Goal: Transaction & Acquisition: Book appointment/travel/reservation

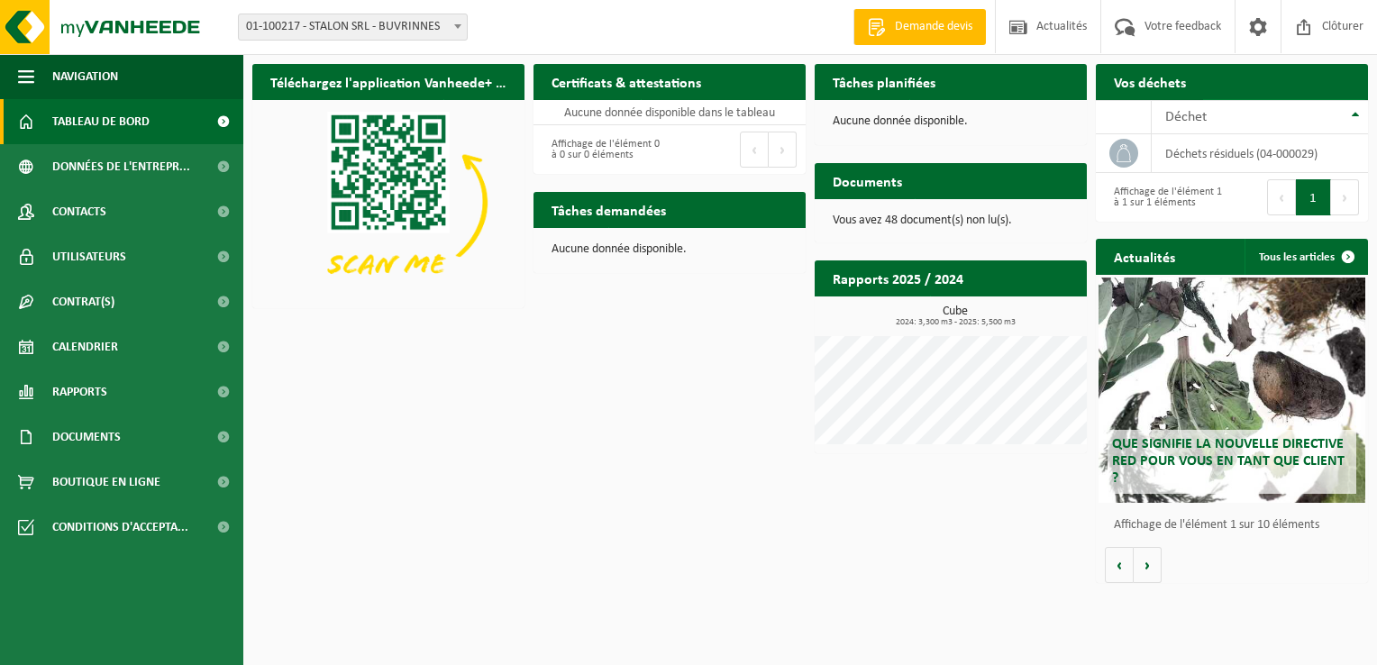
click at [1286, 112] on span "Demander un transport" at bounding box center [1275, 118] width 117 height 12
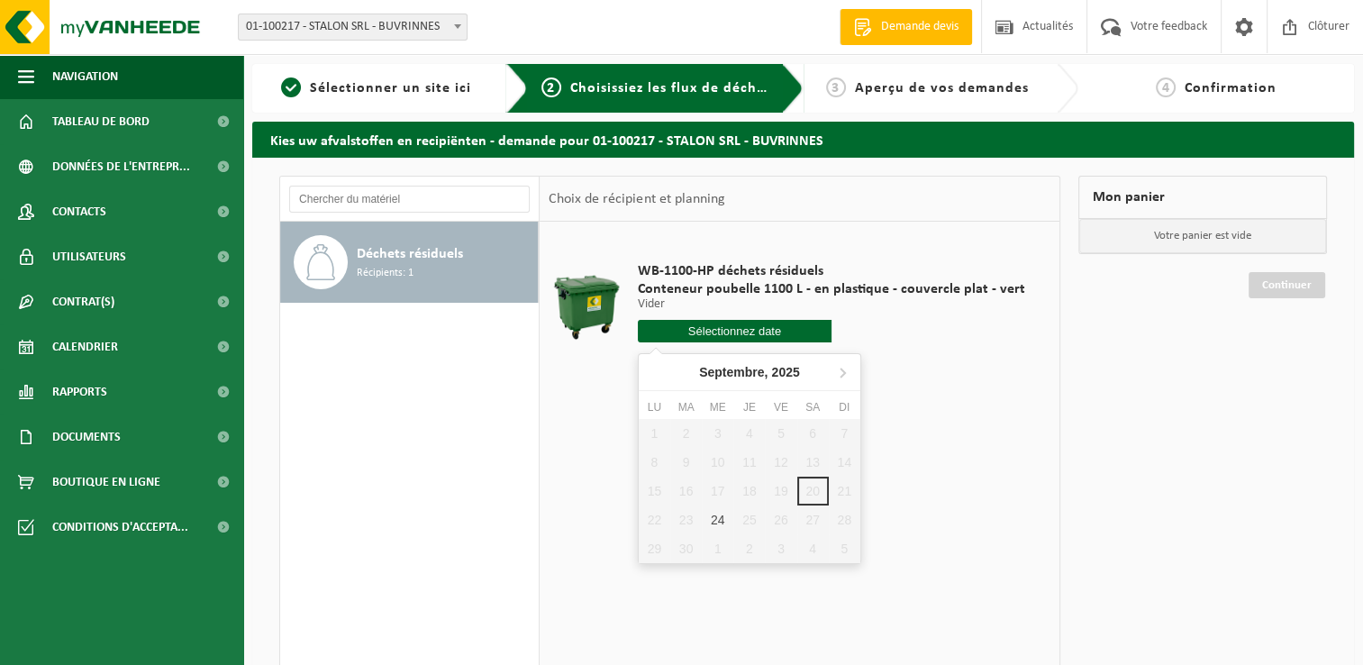
click at [775, 326] on input "text" at bounding box center [735, 331] width 194 height 23
click at [711, 521] on div "24" at bounding box center [718, 519] width 32 height 29
type input "à partir de 2025-09-24"
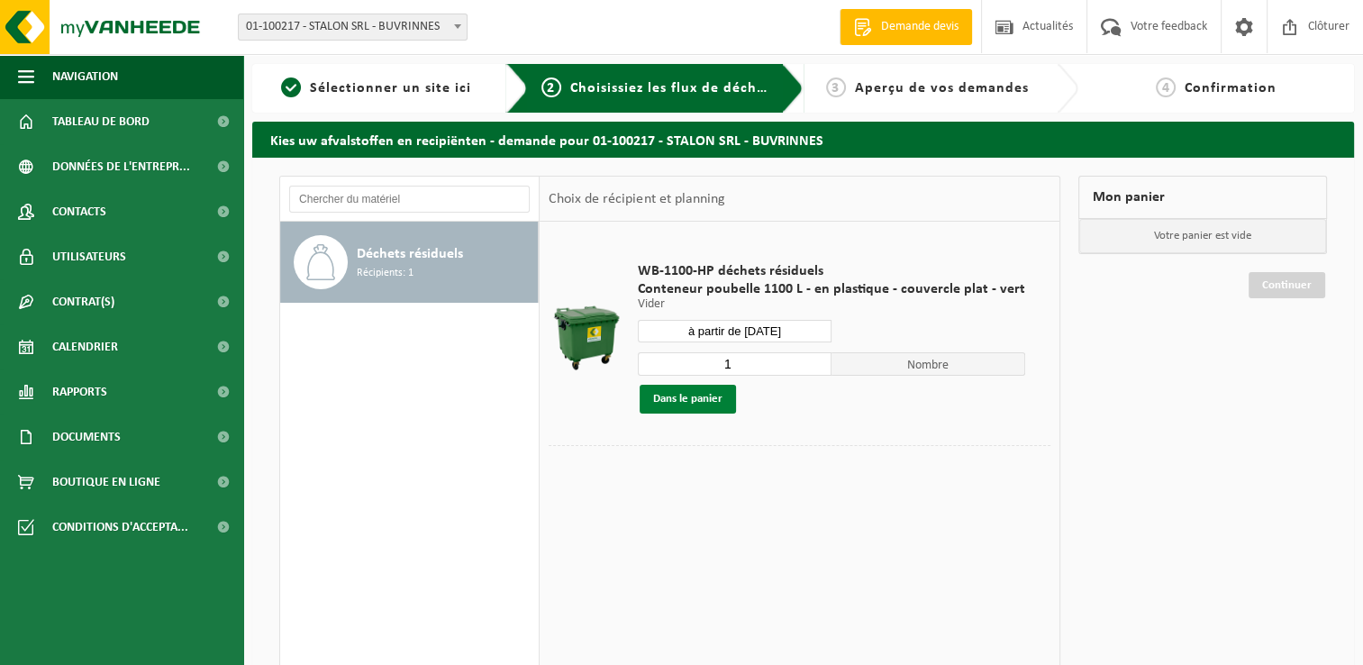
click at [688, 396] on button "Dans le panier" at bounding box center [688, 399] width 96 height 29
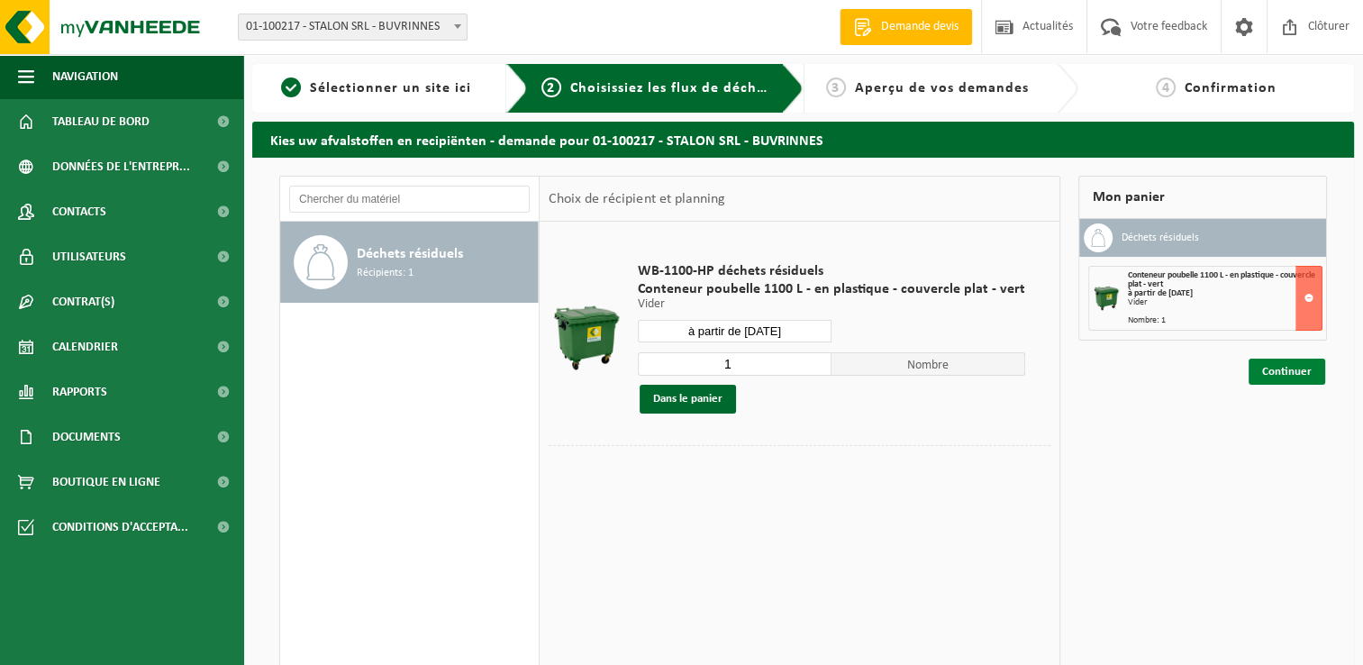
click at [1281, 373] on link "Continuer" at bounding box center [1287, 372] width 77 height 26
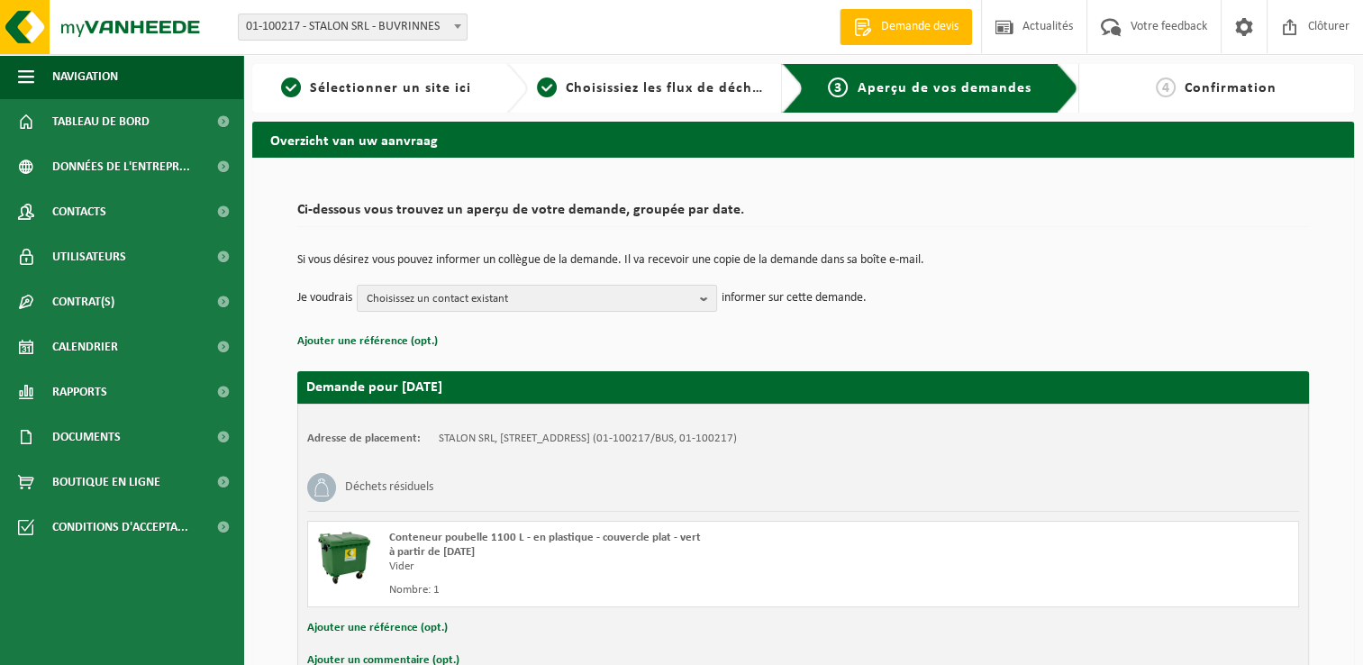
scroll to position [106, 0]
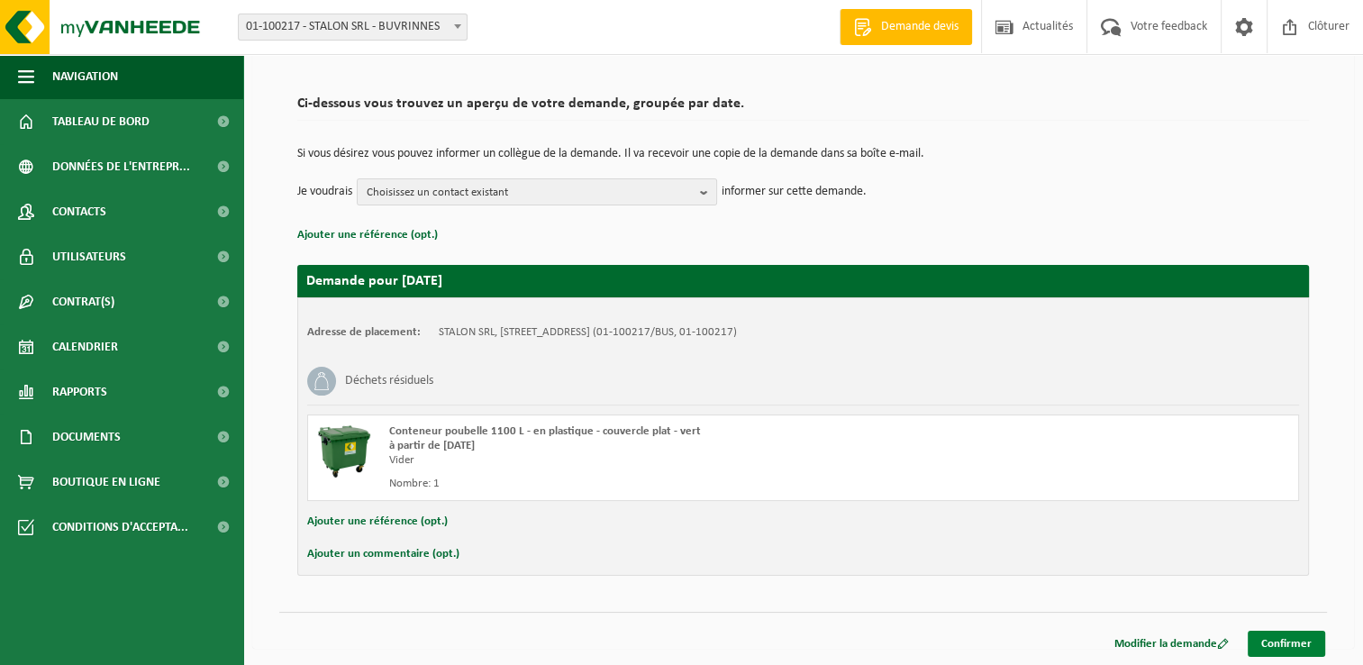
click at [1286, 645] on link "Confirmer" at bounding box center [1286, 644] width 77 height 26
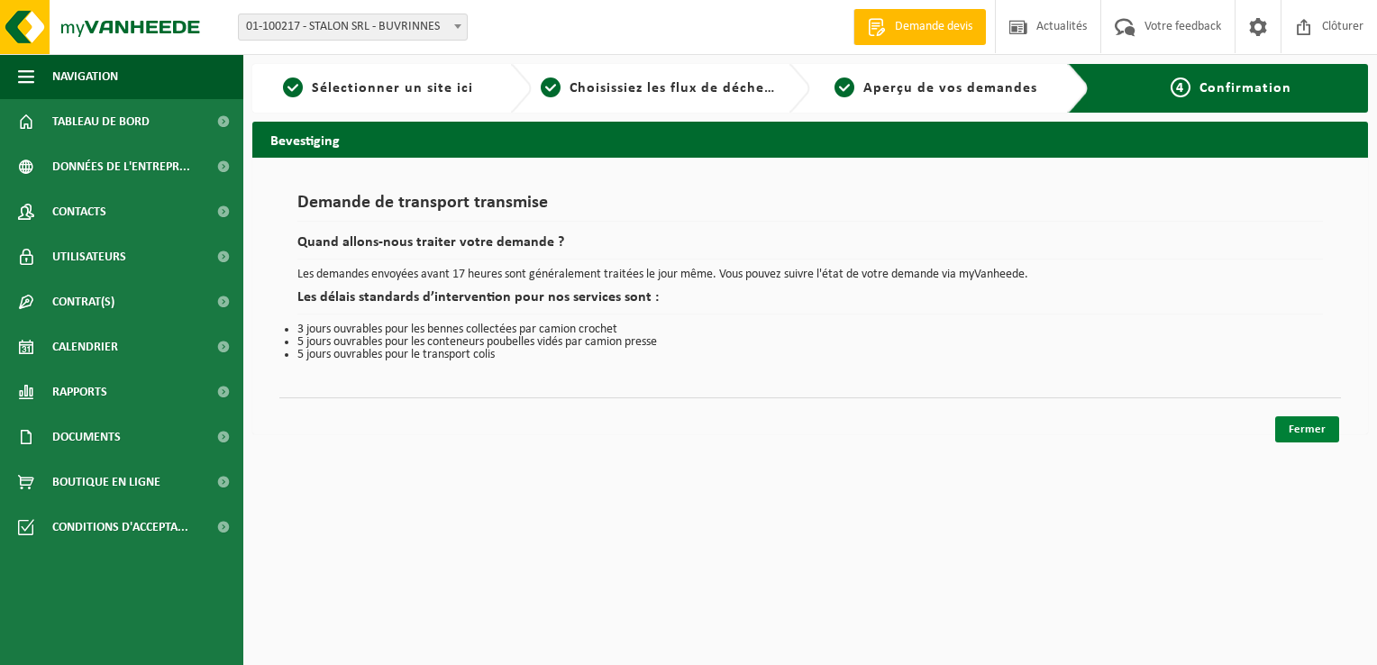
click at [1303, 423] on link "Fermer" at bounding box center [1307, 429] width 64 height 26
